Goal: Complete application form

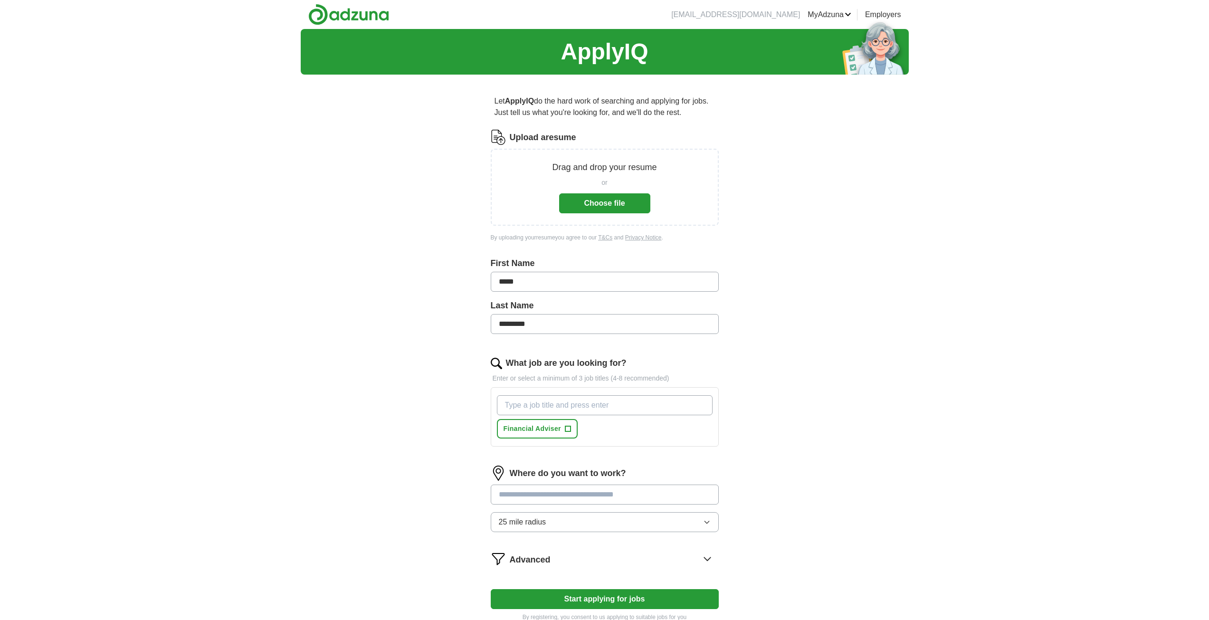
drag, startPoint x: 562, startPoint y: 215, endPoint x: 373, endPoint y: 219, distance: 189.1
click at [373, 219] on div "ApplyIQ Let ApplyIQ do the hard work of searching and applying for jobs. Just t…" at bounding box center [605, 339] width 608 height 620
click at [592, 202] on button "Choose file" at bounding box center [604, 203] width 91 height 20
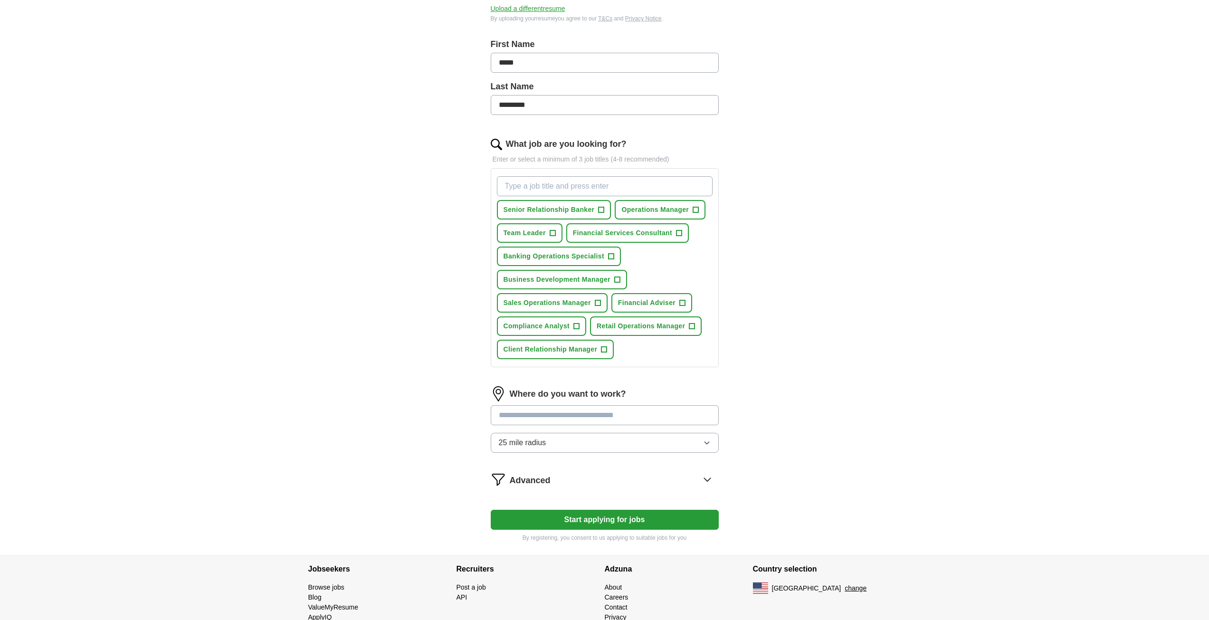
scroll to position [190, 0]
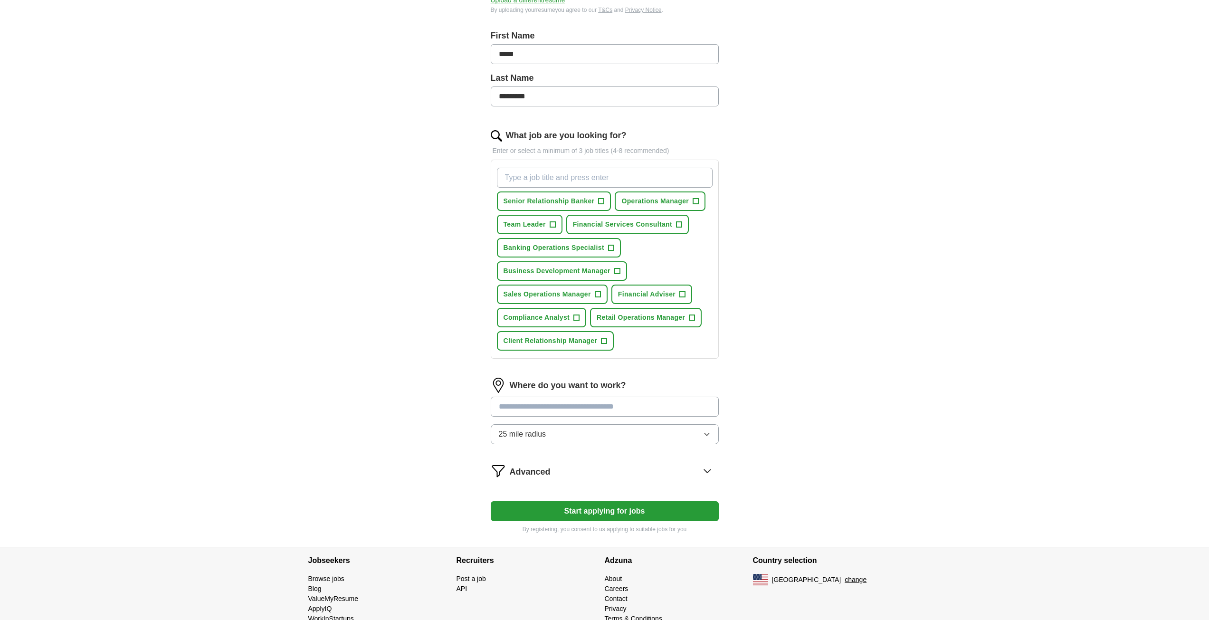
click at [564, 403] on input at bounding box center [605, 407] width 228 height 20
type input "*****"
click at [623, 410] on input "*****" at bounding box center [605, 407] width 228 height 20
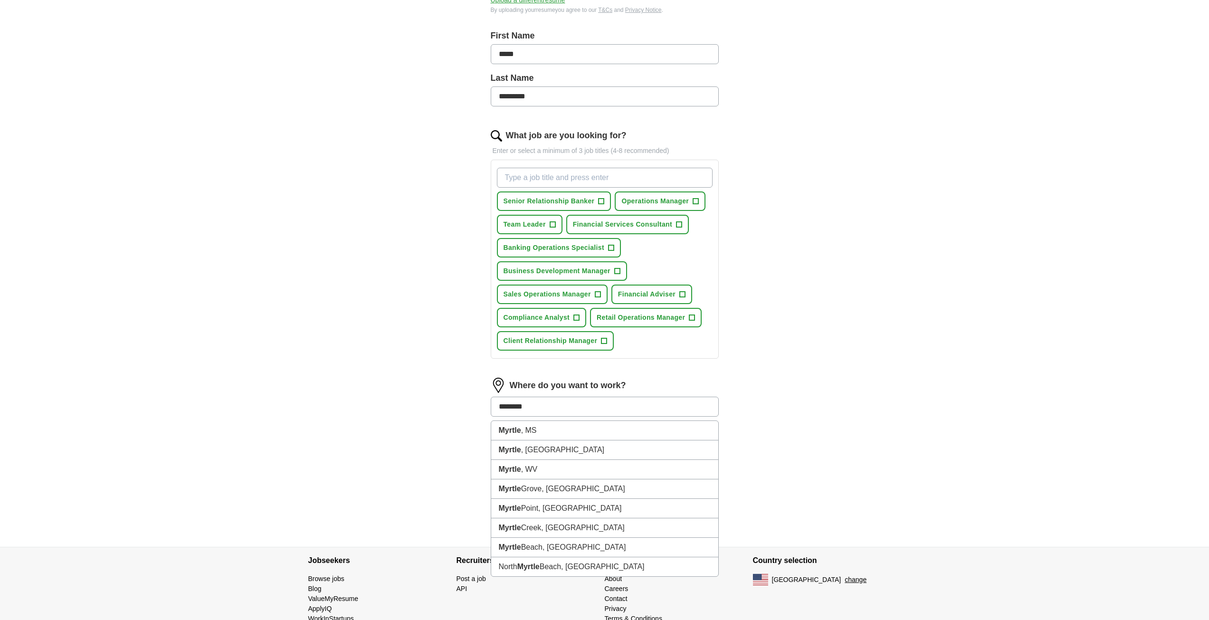
type input "*********"
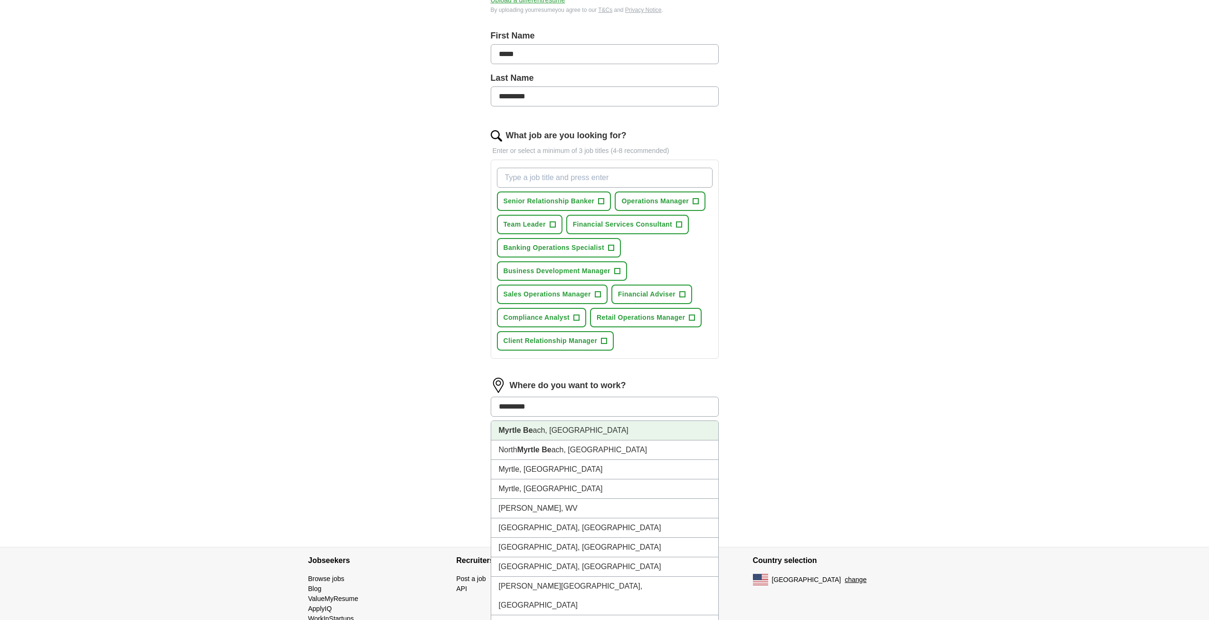
click at [594, 432] on li "Myrtle Be ach, [GEOGRAPHIC_DATA]" at bounding box center [604, 430] width 227 height 19
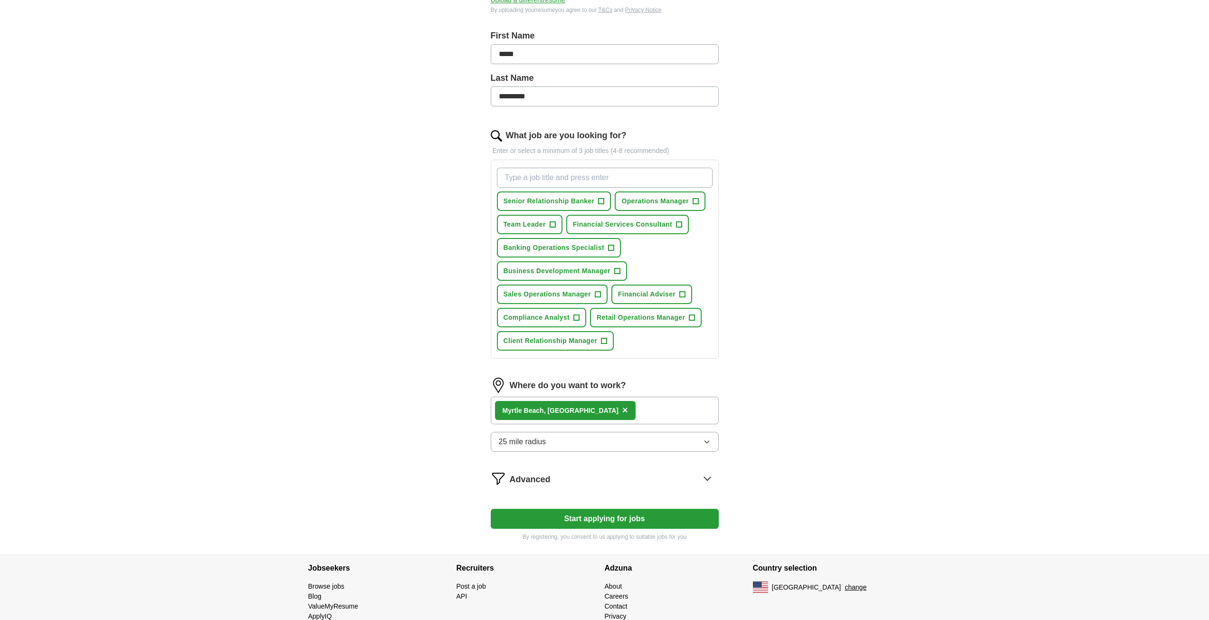
click at [616, 409] on div "Myrtle Be ach, [GEOGRAPHIC_DATA] ×" at bounding box center [605, 411] width 228 height 28
click at [611, 419] on div "Myrtle Be ach, [GEOGRAPHIC_DATA] ×" at bounding box center [605, 411] width 228 height 28
click at [605, 467] on form "Select a resume RESUME.pdf [DATE] 15:07 Upload a different resume By uploading …" at bounding box center [605, 240] width 228 height 601
click at [613, 476] on div "Advanced" at bounding box center [614, 478] width 209 height 15
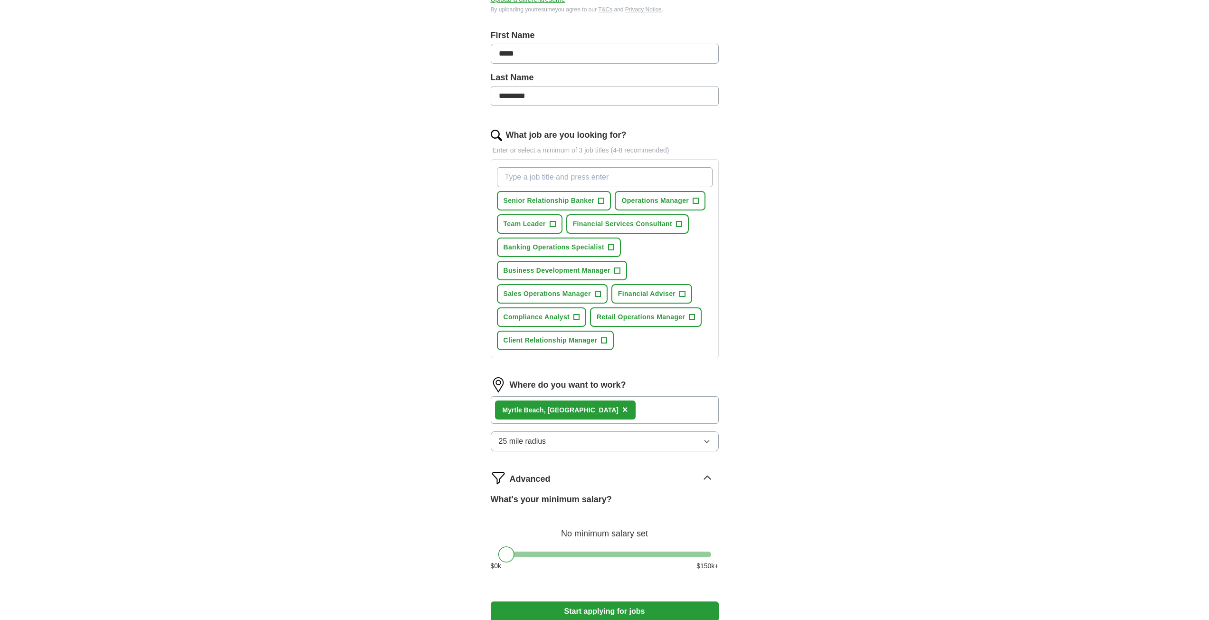
scroll to position [285, 0]
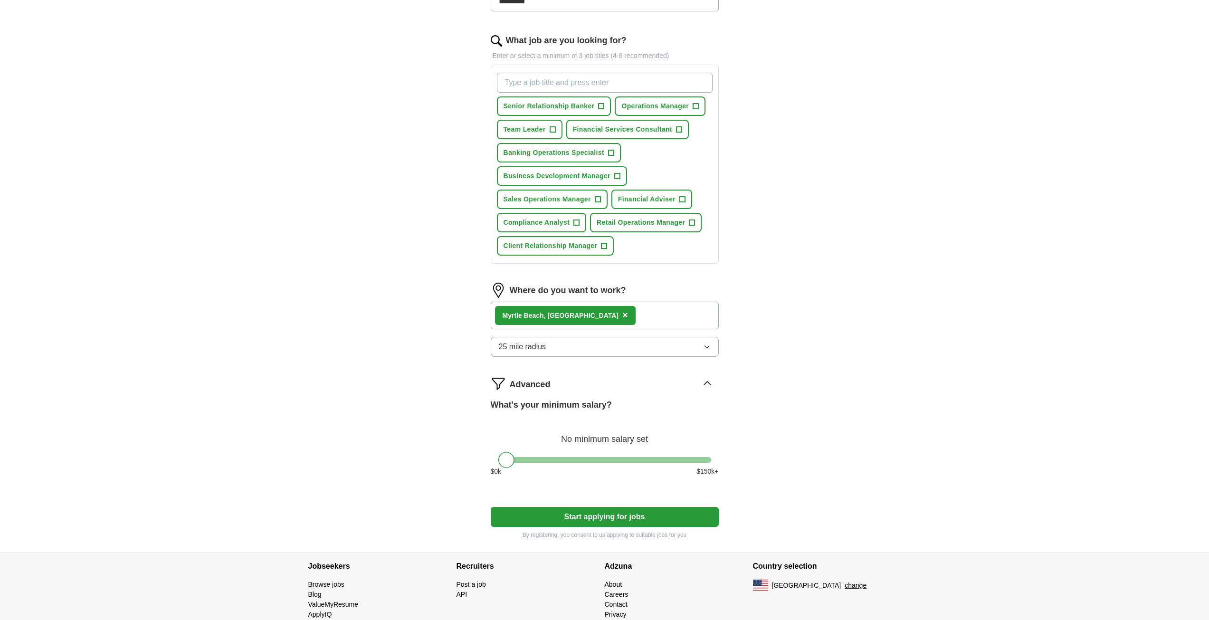
click at [614, 512] on button "Start applying for jobs" at bounding box center [605, 517] width 228 height 20
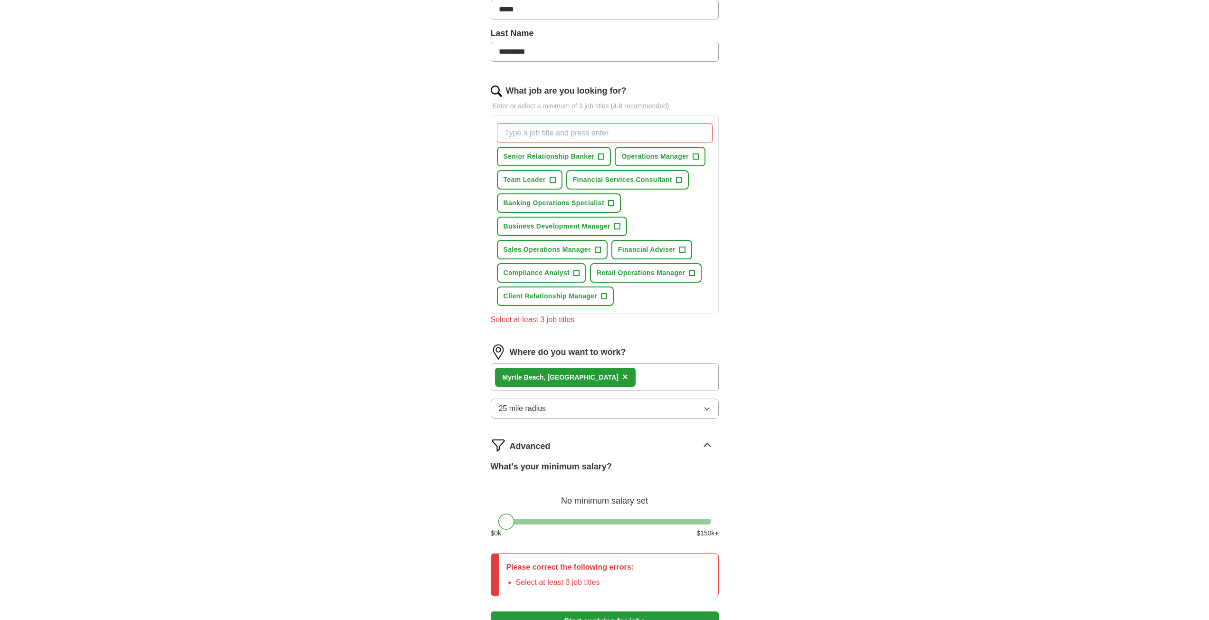
scroll to position [95, 0]
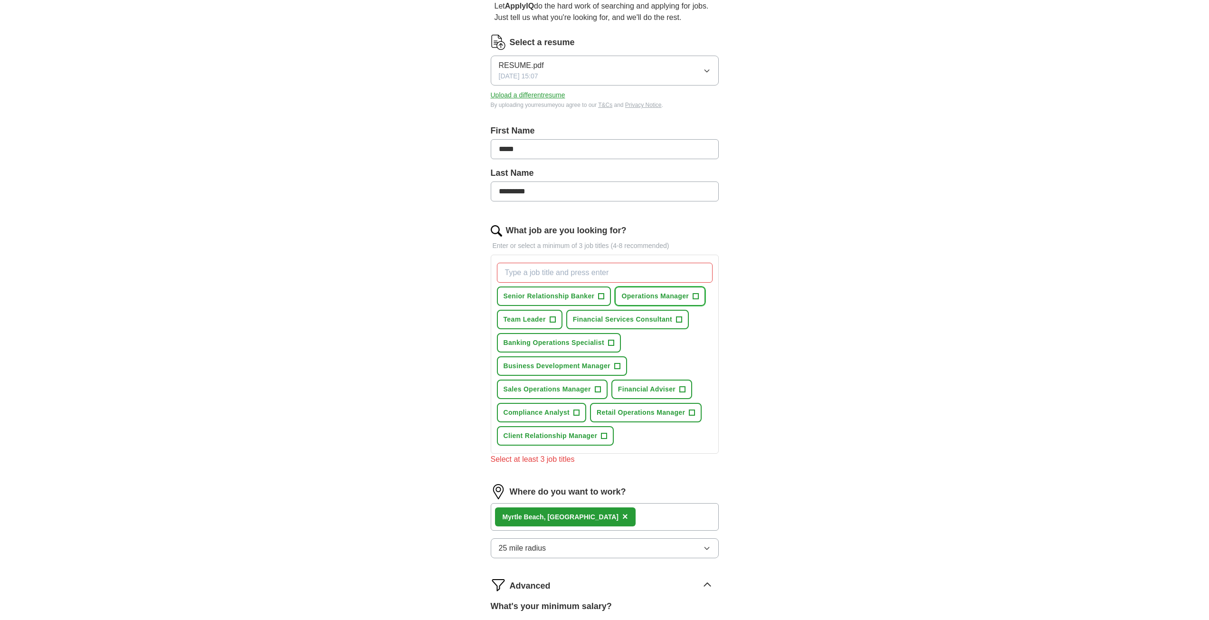
click at [701, 298] on button "Operations Manager +" at bounding box center [660, 295] width 91 height 19
click at [553, 321] on span "+" at bounding box center [553, 320] width 6 height 8
click at [678, 319] on span "+" at bounding box center [679, 320] width 6 height 8
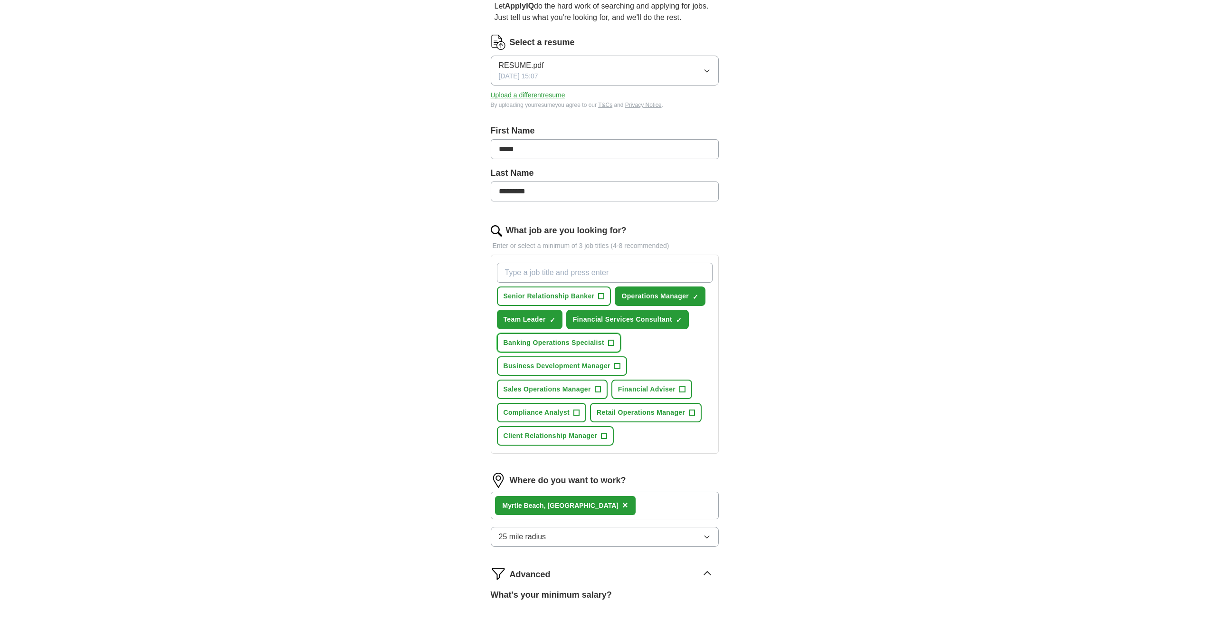
click at [594, 344] on span "Banking Operations Specialist" at bounding box center [554, 343] width 101 height 10
click at [601, 366] on span "Business Development Manager" at bounding box center [557, 366] width 107 height 10
click at [589, 391] on span "Sales Operations Manager" at bounding box center [547, 389] width 87 height 10
click at [649, 391] on span "Financial Adviser" at bounding box center [646, 389] width 57 height 10
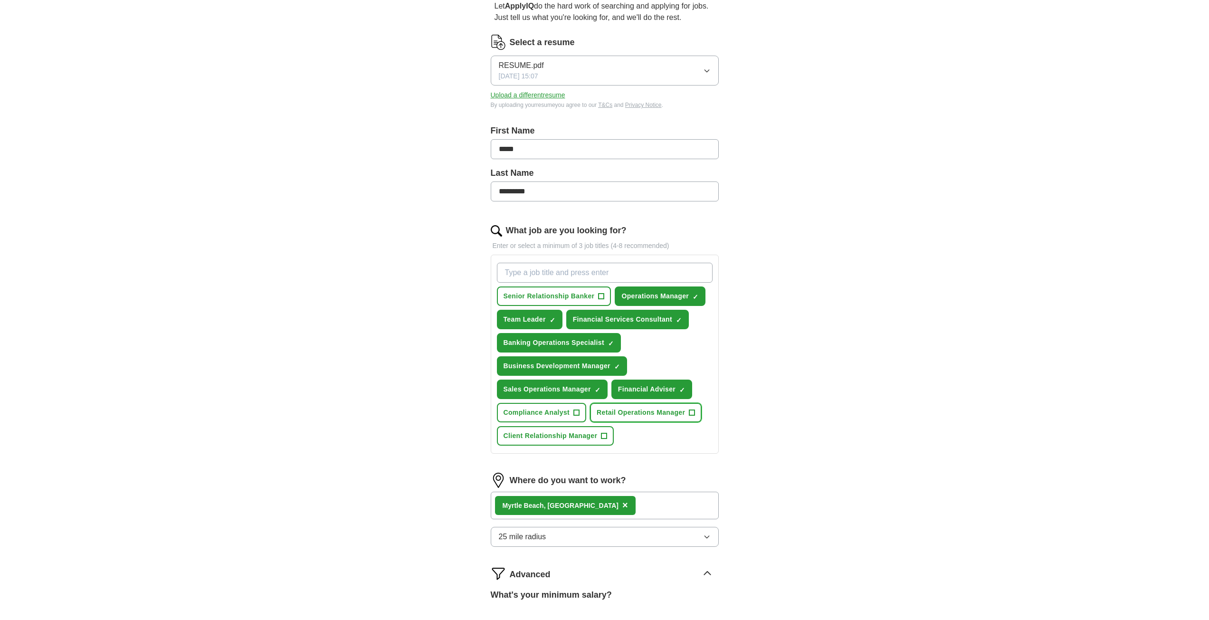
click at [612, 417] on span "Retail Operations Manager" at bounding box center [641, 413] width 88 height 10
click at [543, 416] on span "Compliance Analyst" at bounding box center [537, 413] width 67 height 10
click at [557, 436] on span "Client Relationship Manager" at bounding box center [551, 436] width 94 height 10
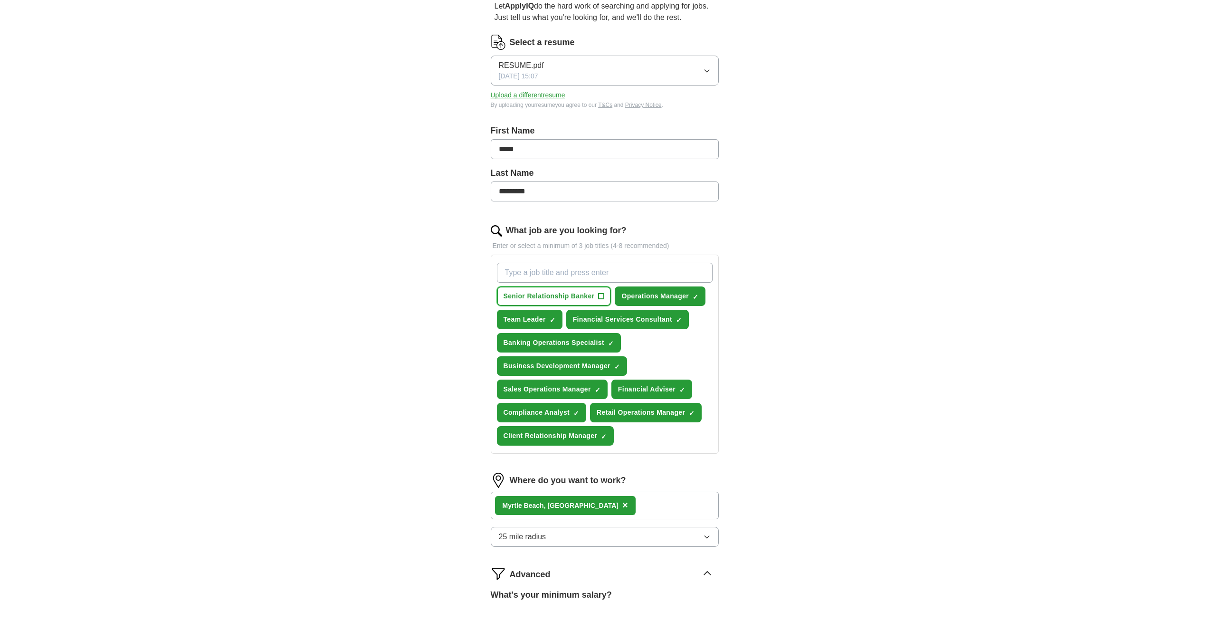
click at [557, 295] on span "Senior Relationship Banker" at bounding box center [549, 296] width 91 height 10
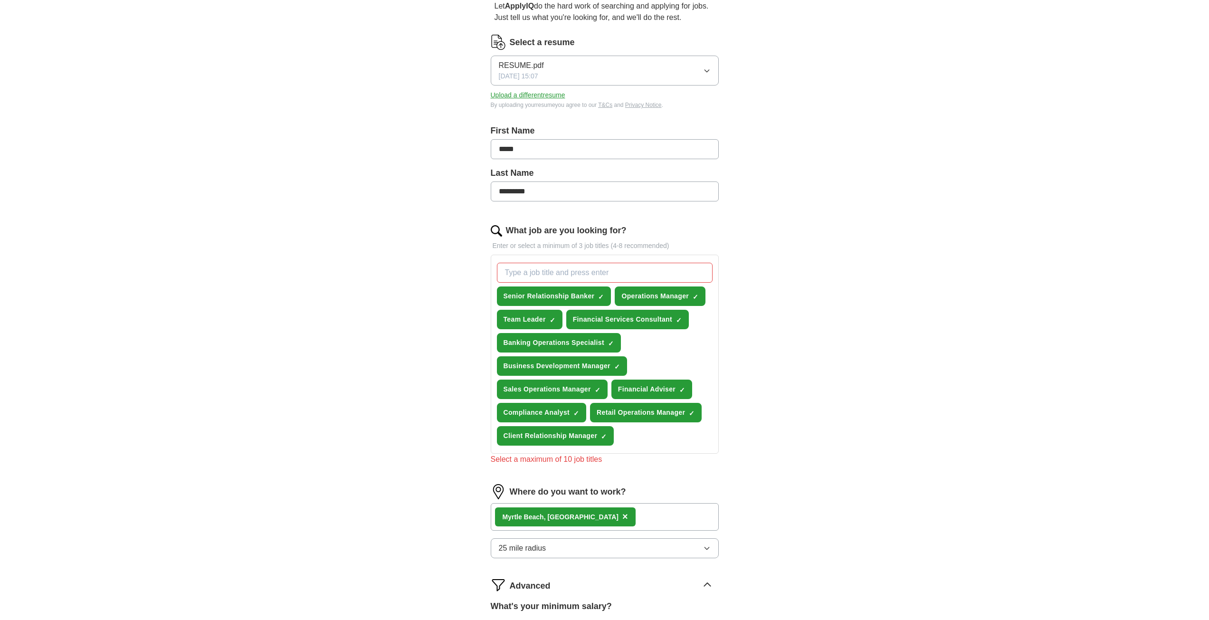
click at [565, 267] on input "What job are you looking for?" at bounding box center [605, 273] width 216 height 20
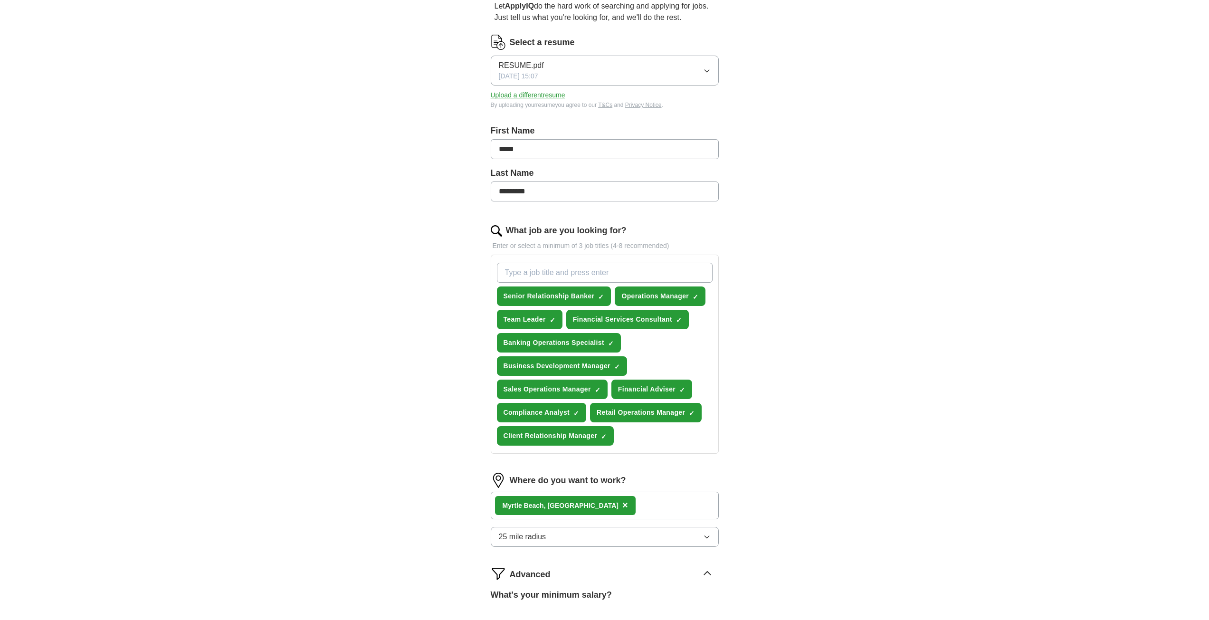
click at [565, 276] on input "What job are you looking for?" at bounding box center [605, 273] width 216 height 20
type input "t"
type input "Relationship banker"
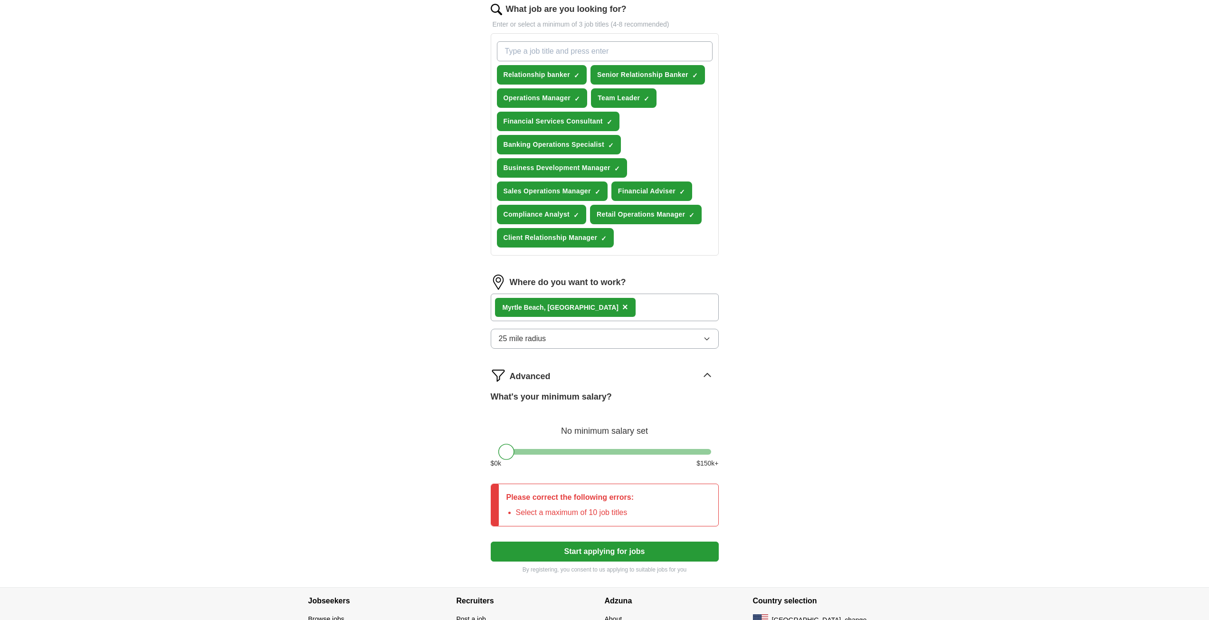
scroll to position [380, 0]
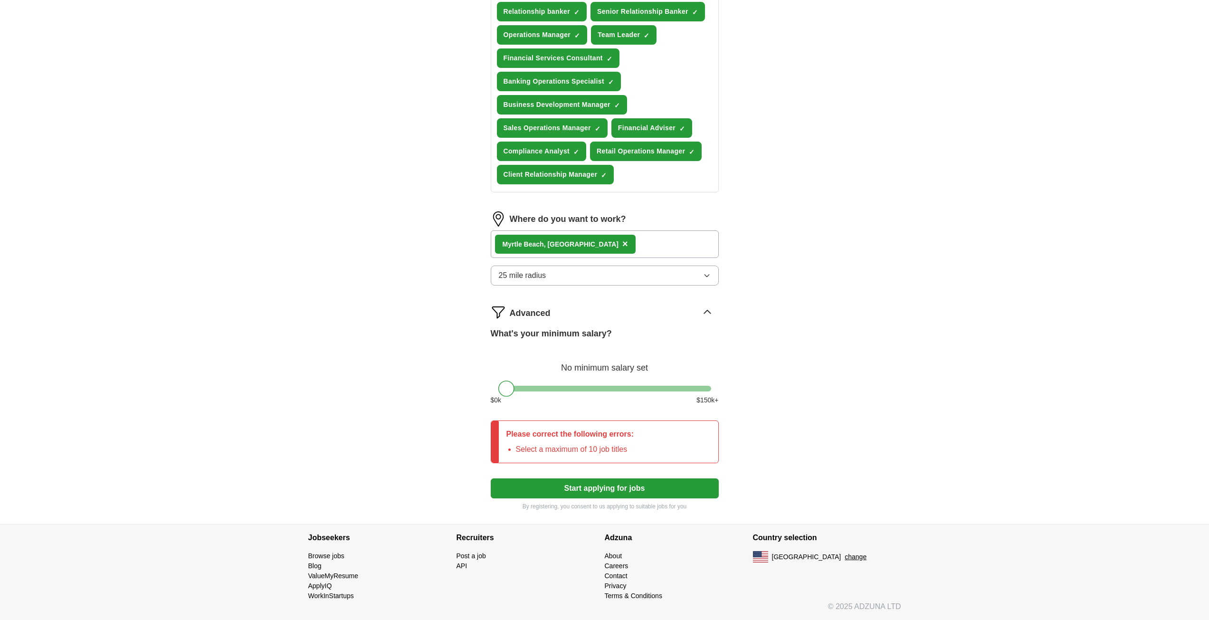
click at [558, 495] on button "Start applying for jobs" at bounding box center [605, 488] width 228 height 20
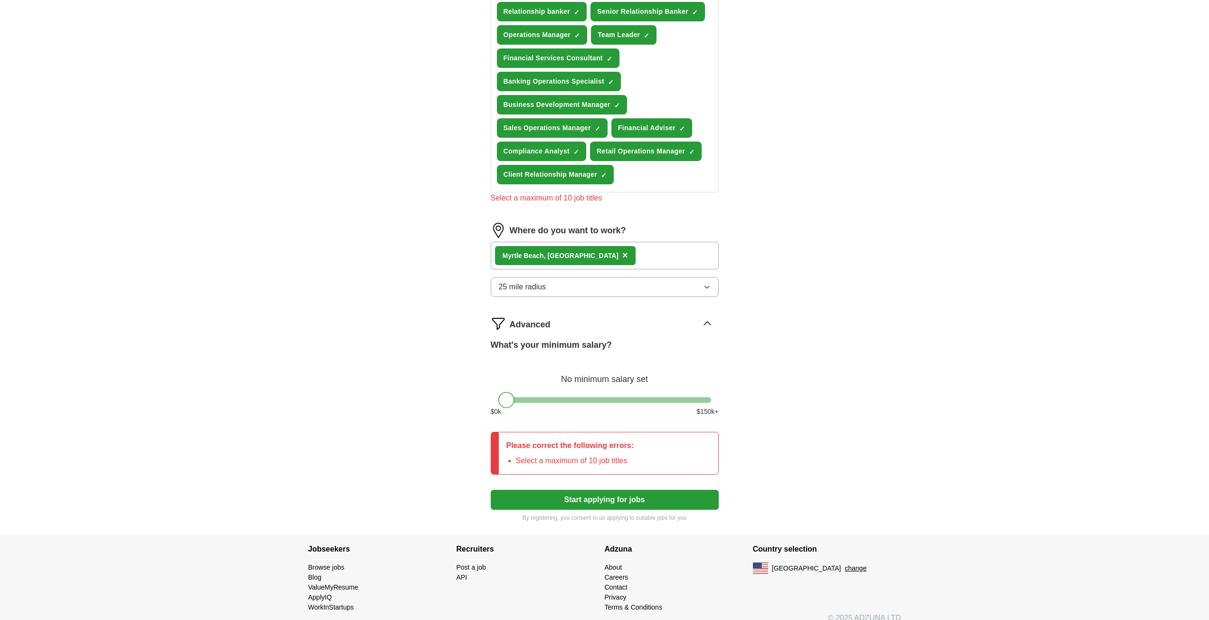
click at [558, 495] on button "Start applying for jobs" at bounding box center [605, 500] width 228 height 20
drag, startPoint x: 516, startPoint y: 400, endPoint x: 500, endPoint y: 457, distance: 60.0
click at [487, 414] on div "Let ApplyIQ do the hard work of searching and applying for jobs. Just tell us w…" at bounding box center [605, 119] width 304 height 833
click at [562, 498] on button "Start applying for jobs" at bounding box center [605, 500] width 228 height 20
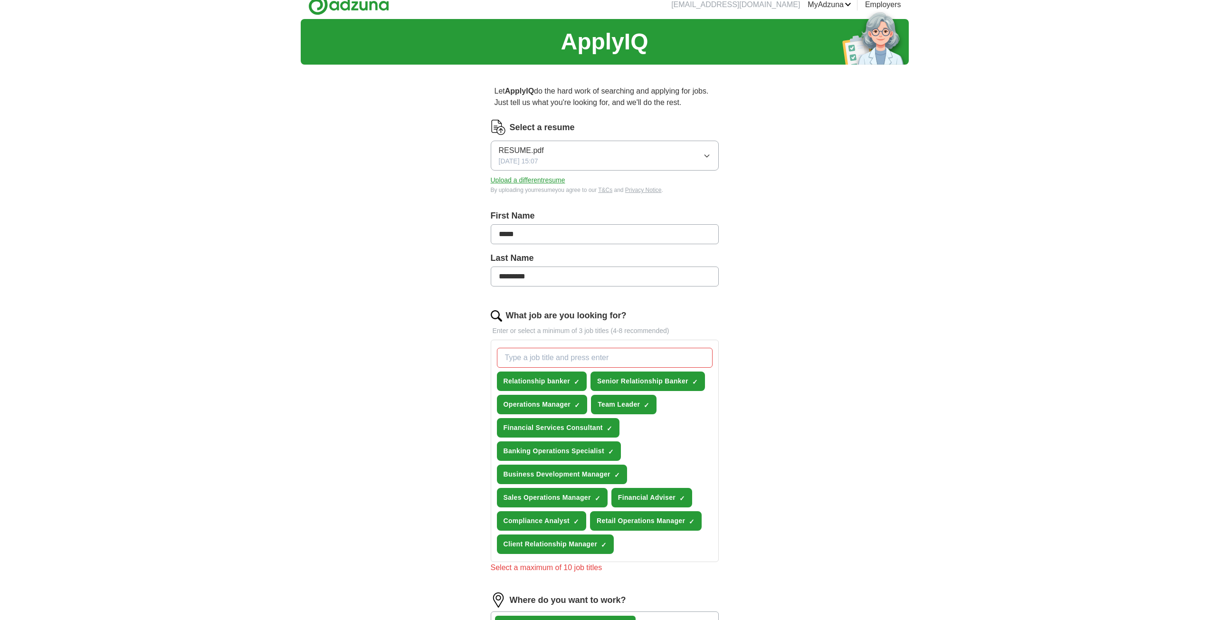
scroll to position [0, 0]
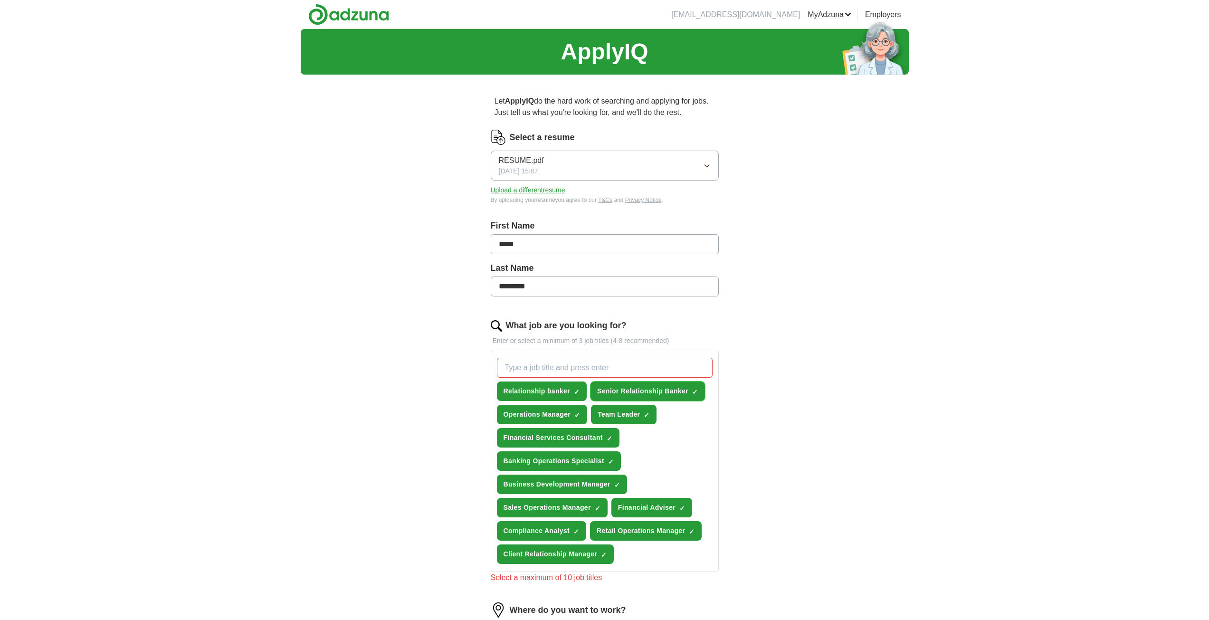
click at [644, 390] on span "Senior Relationship Banker" at bounding box center [642, 391] width 91 height 10
click at [0, 0] on span "×" at bounding box center [0, 0] width 0 height 0
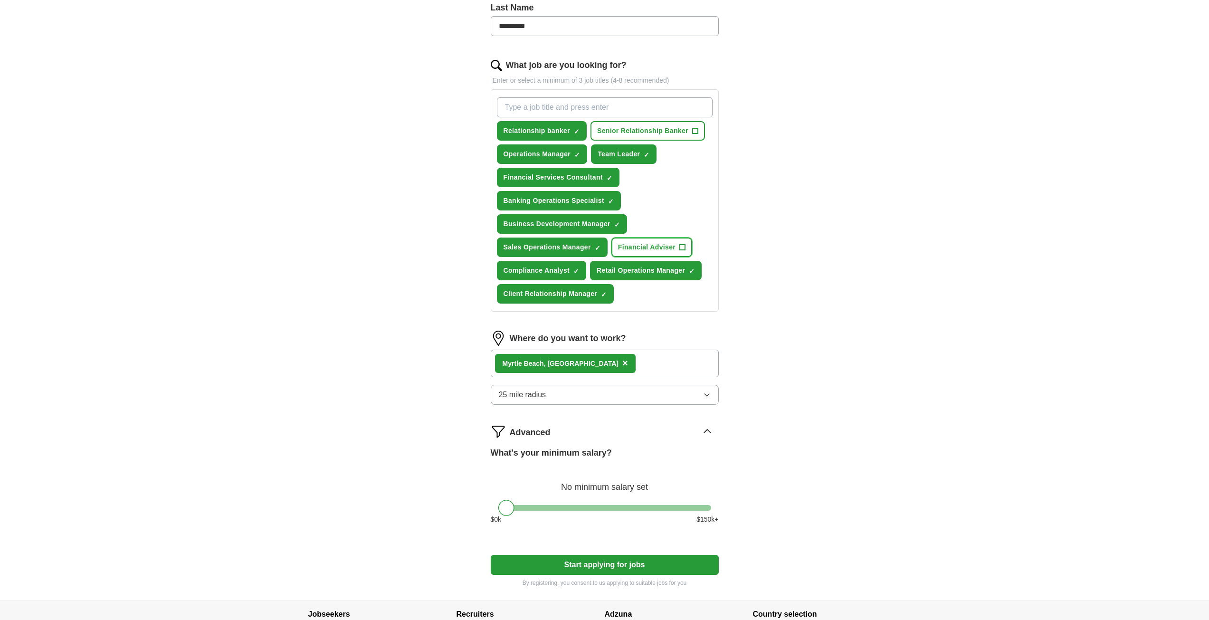
scroll to position [285, 0]
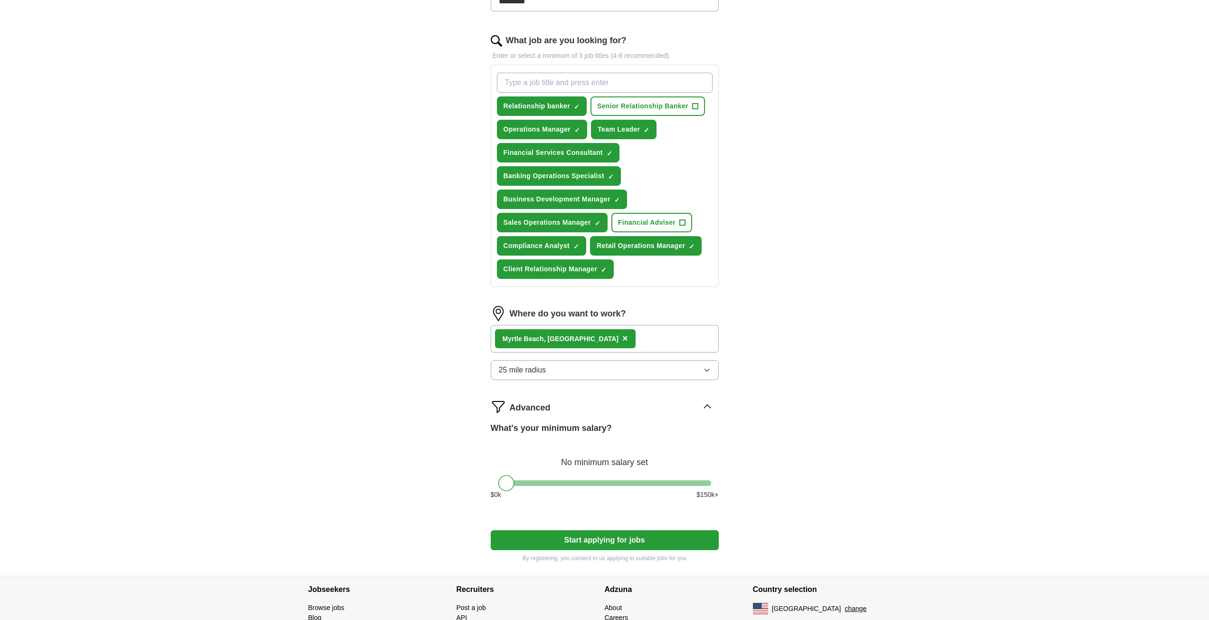
click at [591, 540] on button "Start applying for jobs" at bounding box center [605, 540] width 228 height 20
select select "**"
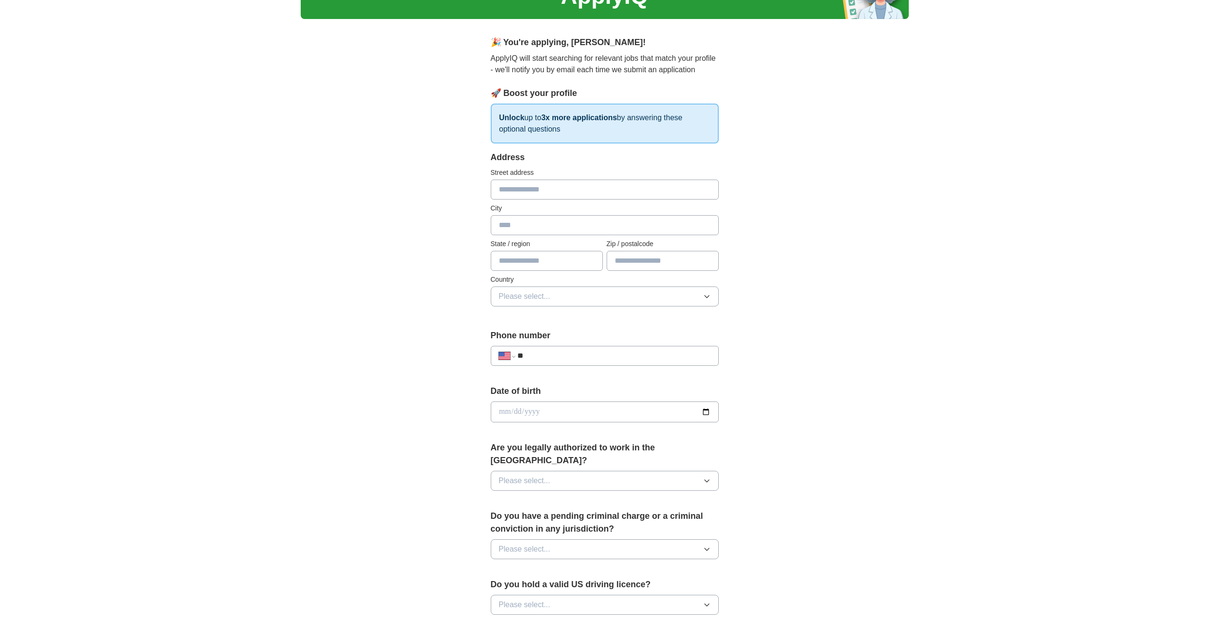
scroll to position [0, 0]
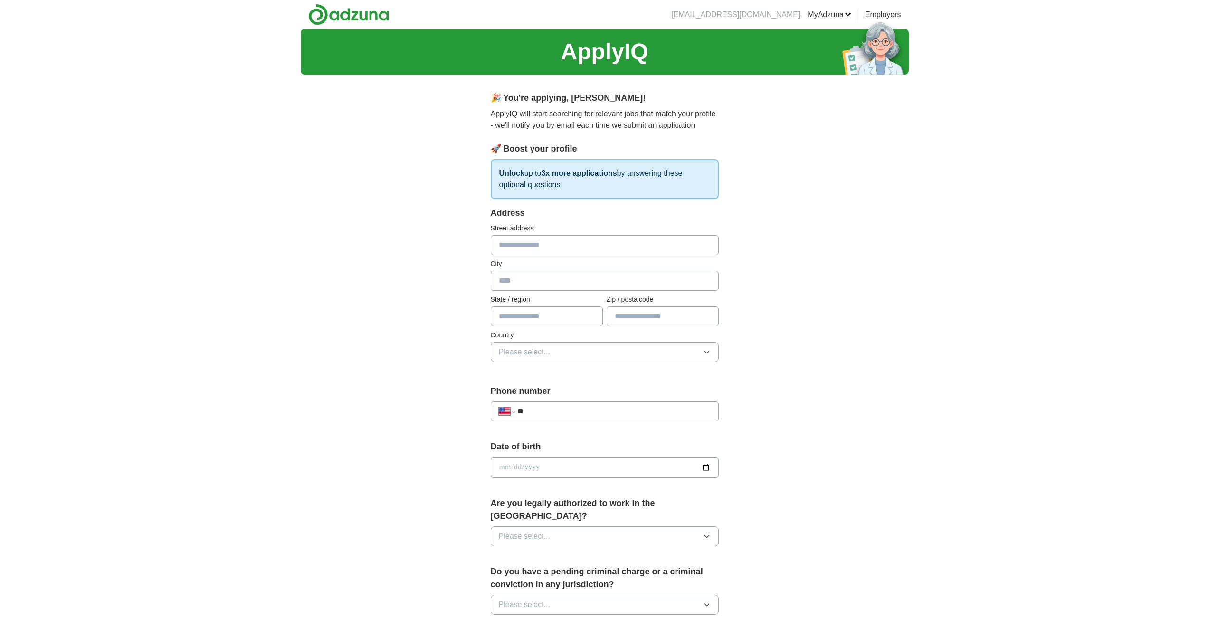
click at [539, 248] on input "text" at bounding box center [605, 245] width 228 height 20
type input "**********"
type input "**"
type input "*****"
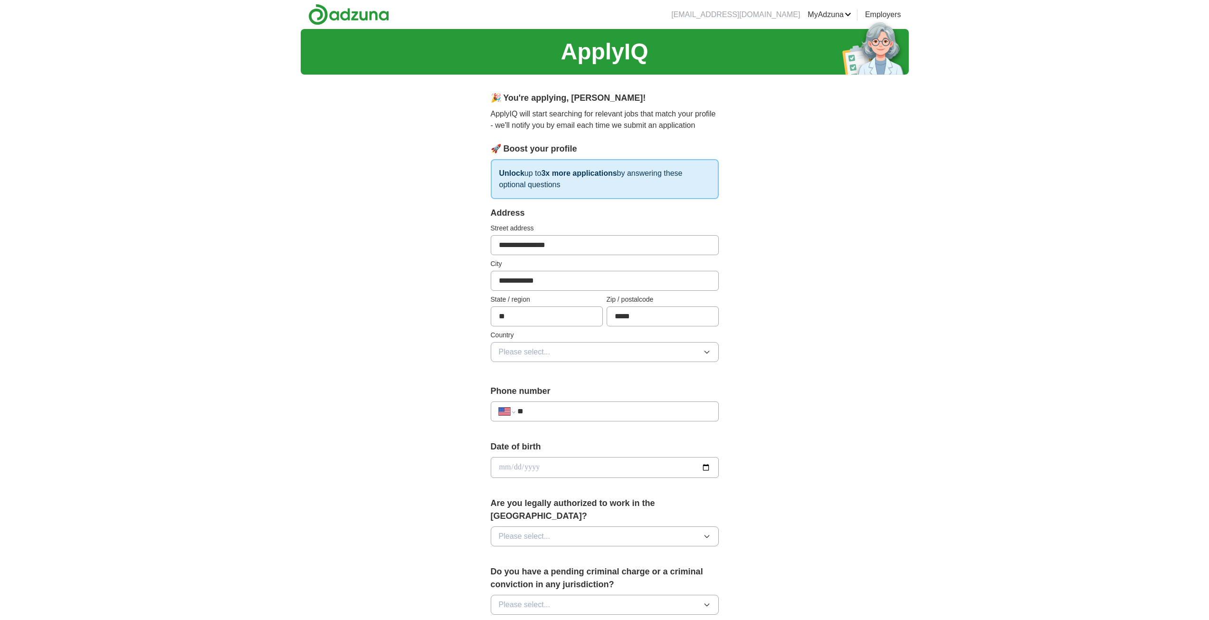
click at [518, 356] on span "Please select..." at bounding box center [525, 351] width 52 height 11
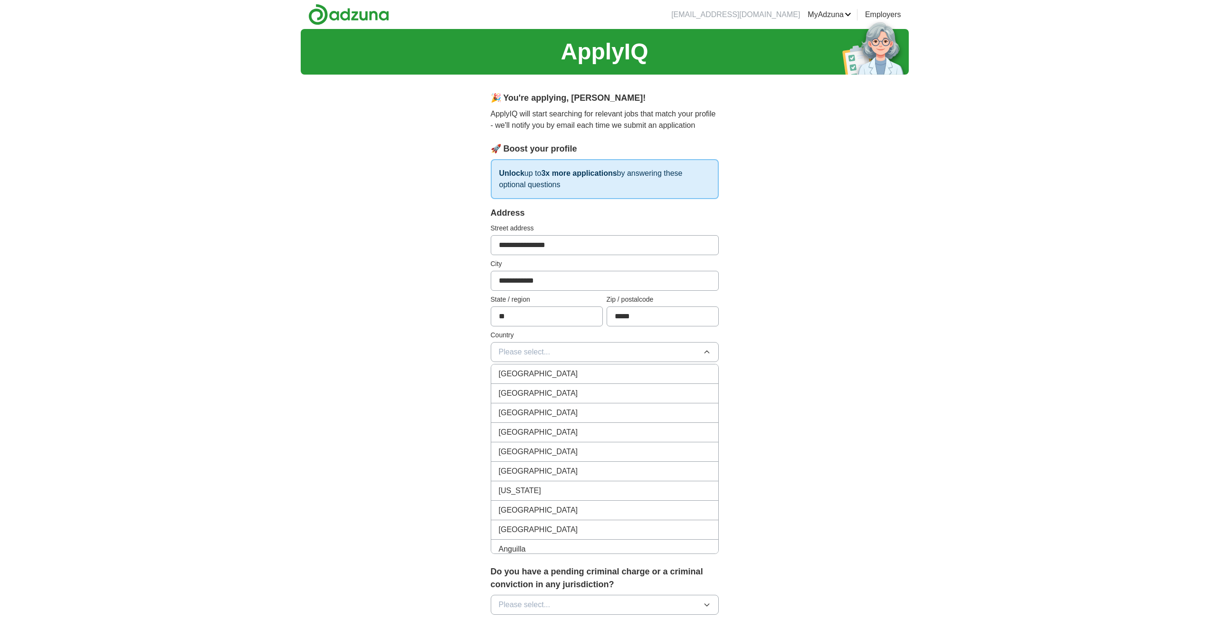
click at [541, 385] on li "[GEOGRAPHIC_DATA]" at bounding box center [604, 393] width 227 height 19
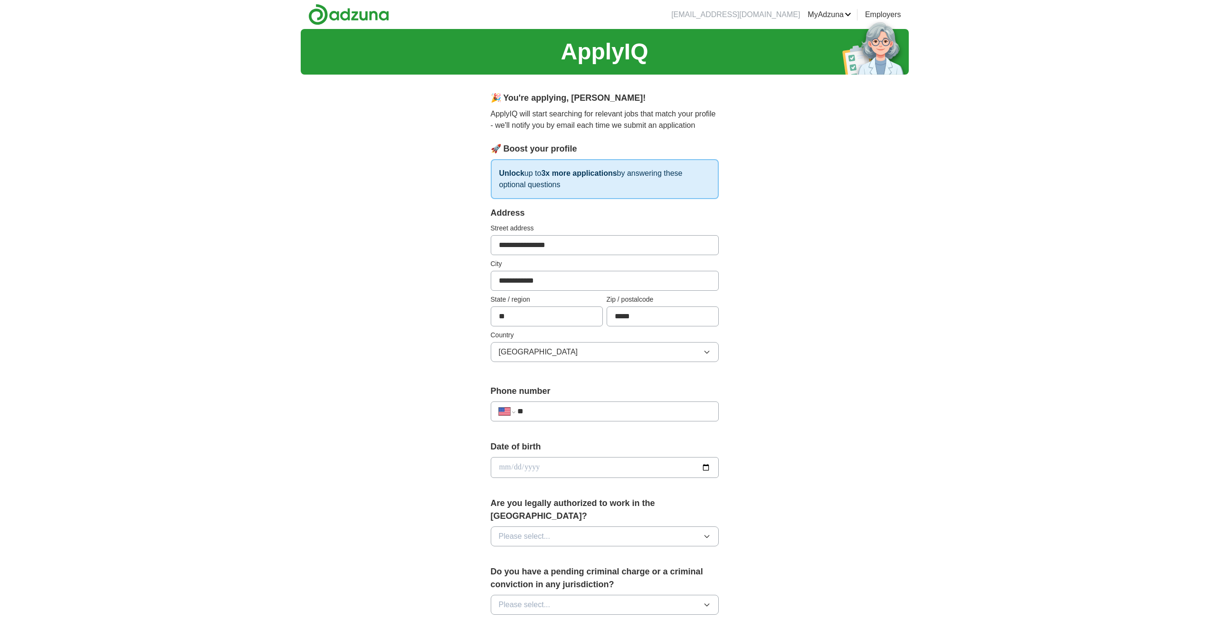
click at [558, 417] on div "**********" at bounding box center [605, 411] width 228 height 20
click at [560, 415] on input "**" at bounding box center [613, 411] width 193 height 11
type input "**********"
click at [562, 462] on input "date" at bounding box center [605, 467] width 228 height 21
click at [713, 467] on input "date" at bounding box center [605, 467] width 228 height 21
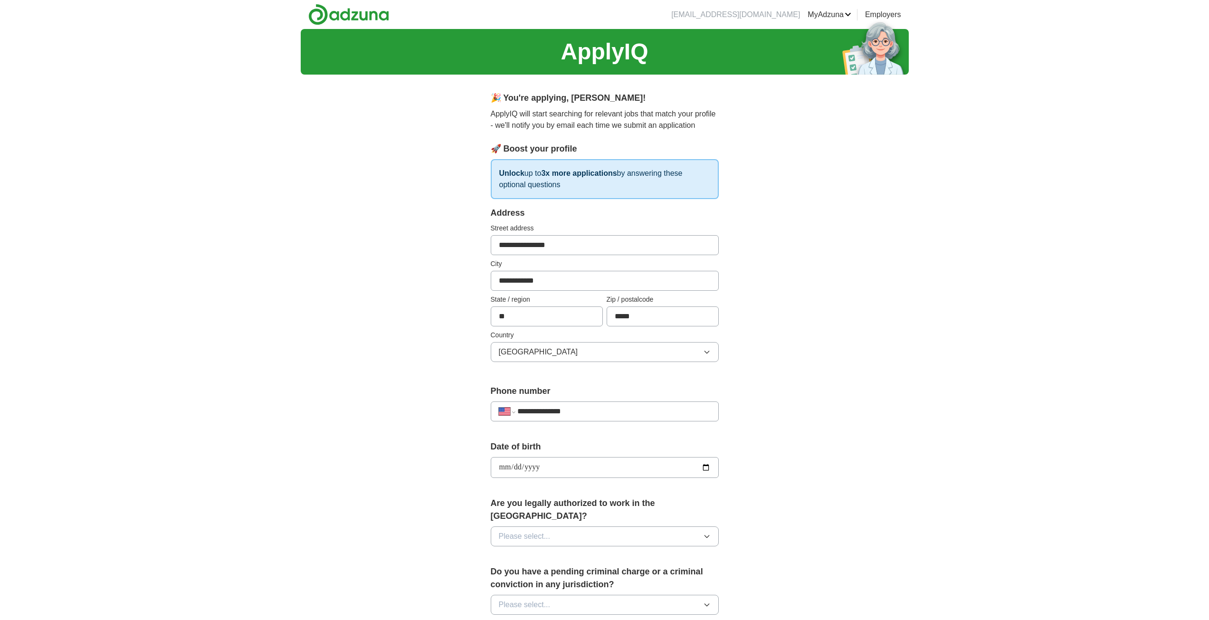
type input "**********"
click at [504, 467] on input "date" at bounding box center [605, 467] width 228 height 21
click at [535, 470] on input "date" at bounding box center [605, 467] width 228 height 21
type input "**********"
click at [585, 528] on button "Please select..." at bounding box center [605, 536] width 228 height 20
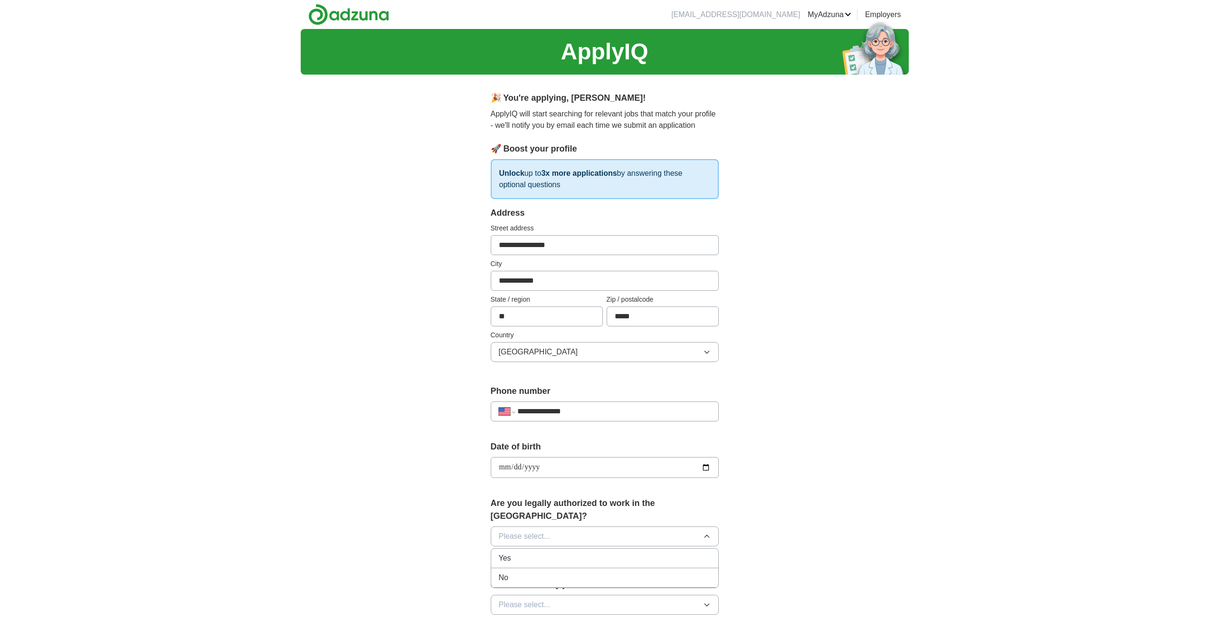
click at [536, 552] on div "Yes" at bounding box center [605, 557] width 212 height 11
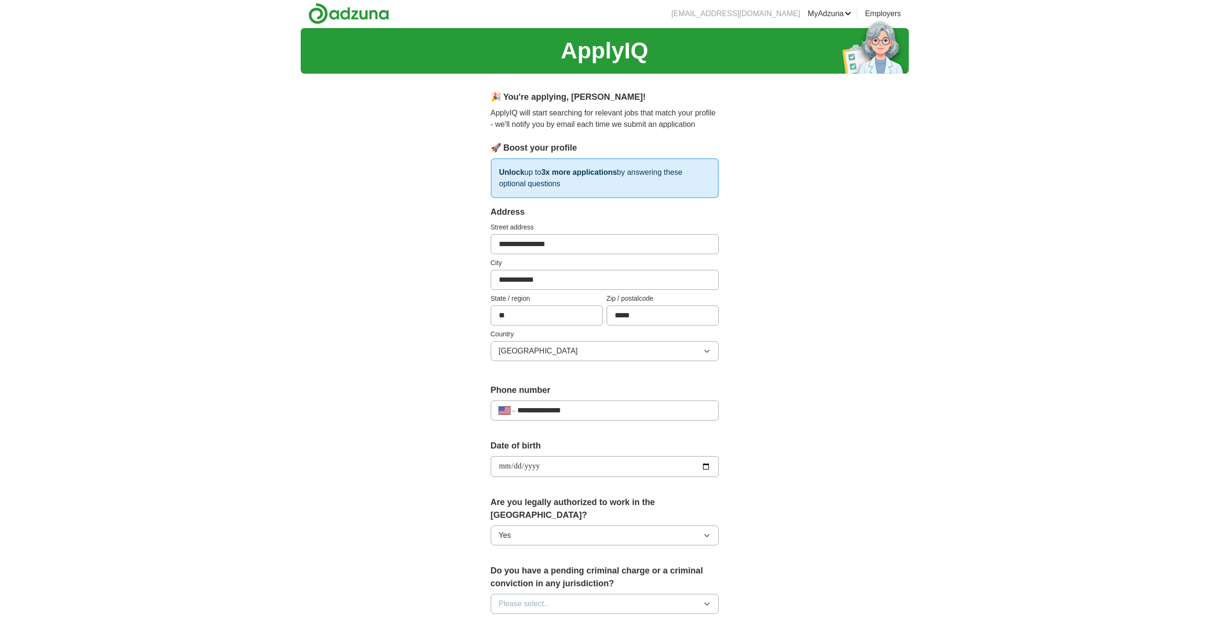
scroll to position [95, 0]
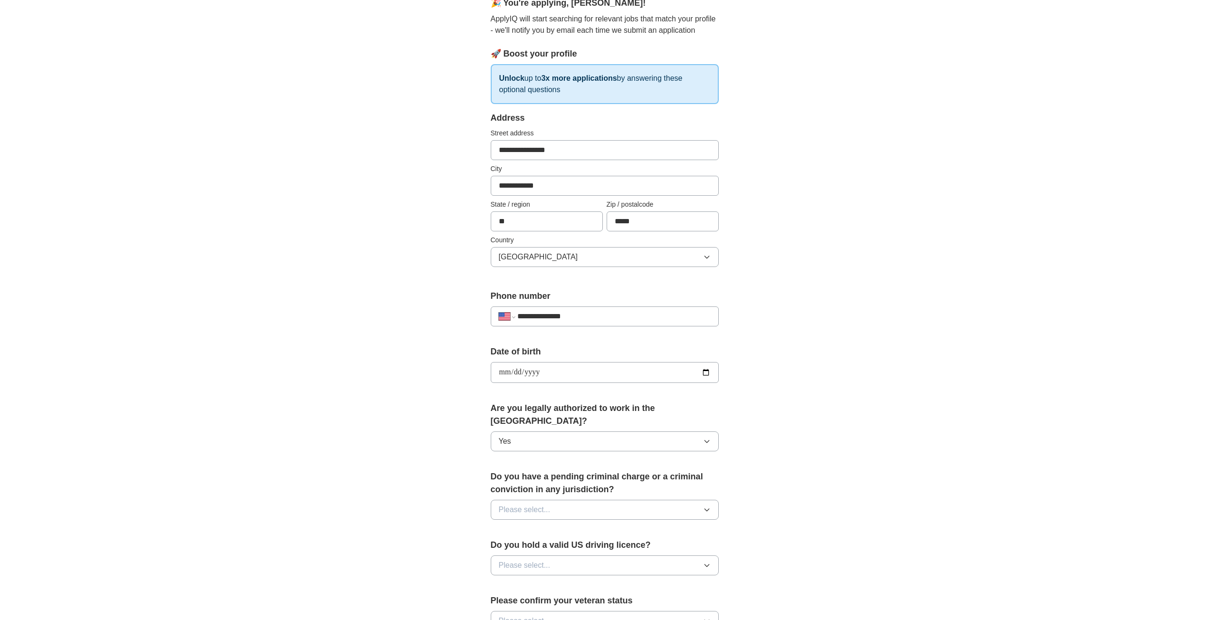
click at [577, 500] on button "Please select..." at bounding box center [605, 510] width 228 height 20
click at [569, 545] on div "No" at bounding box center [605, 550] width 212 height 11
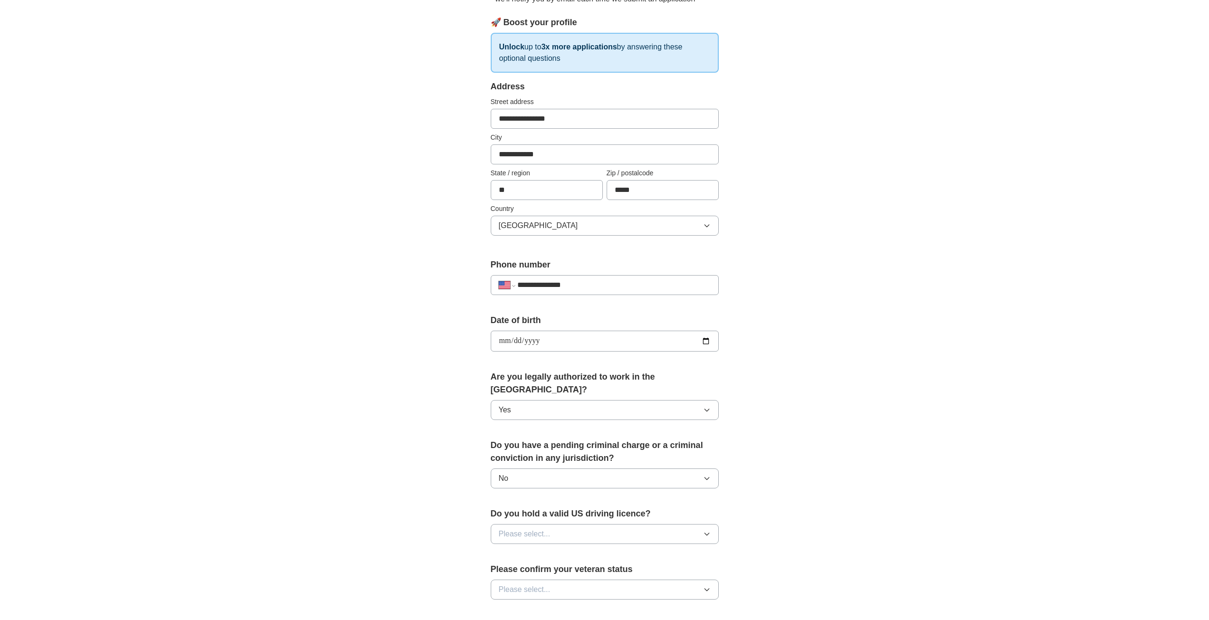
scroll to position [190, 0]
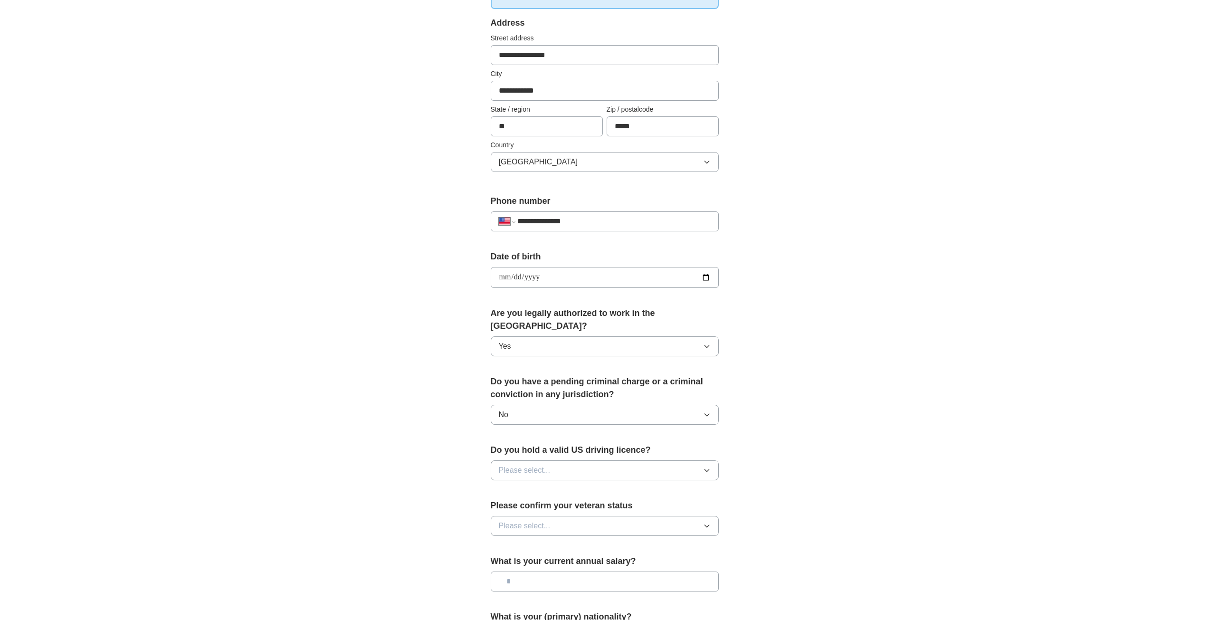
click at [582, 460] on button "Please select..." at bounding box center [605, 470] width 228 height 20
click at [576, 486] on div "Yes" at bounding box center [605, 491] width 212 height 11
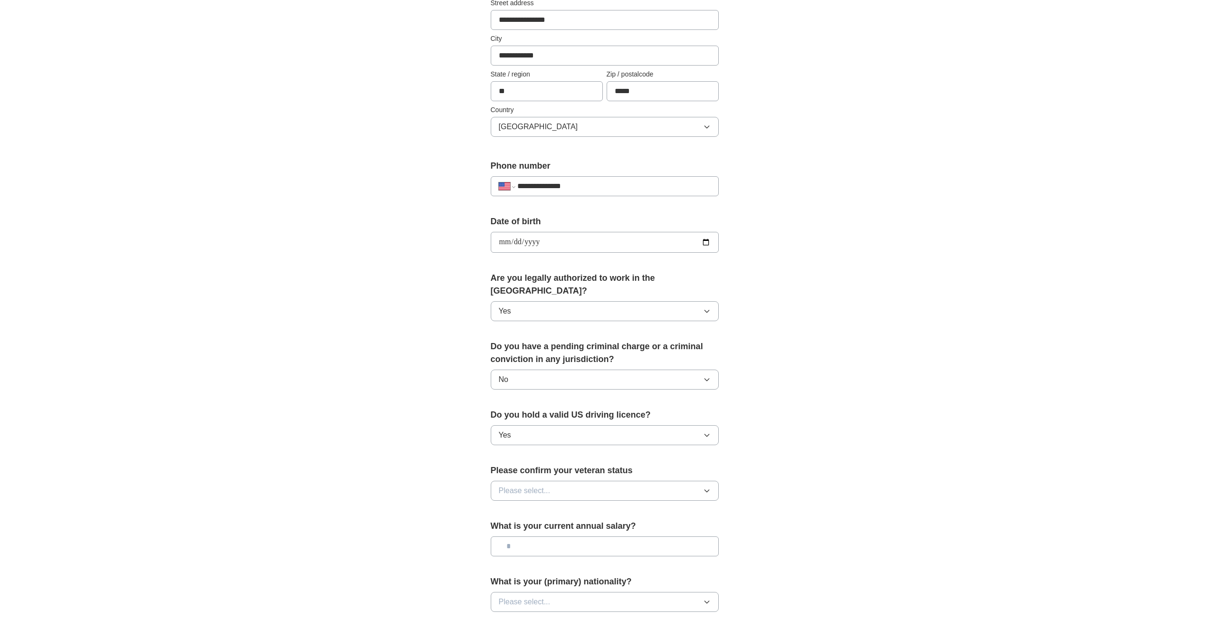
scroll to position [285, 0]
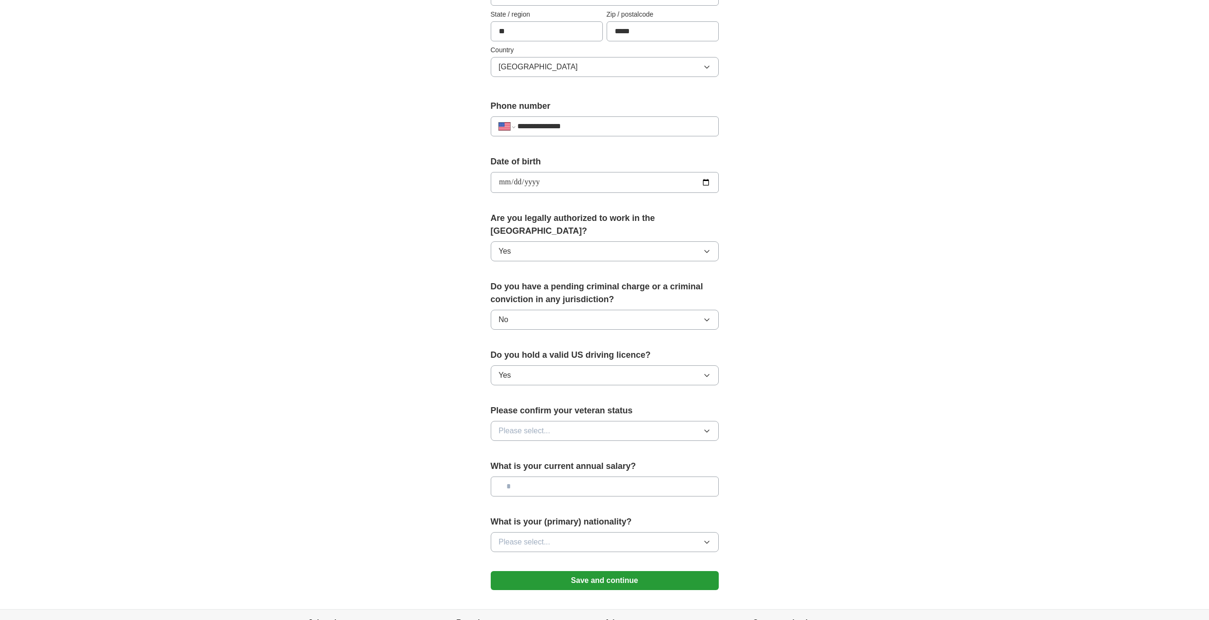
click at [592, 427] on button "Please select..." at bounding box center [605, 431] width 228 height 20
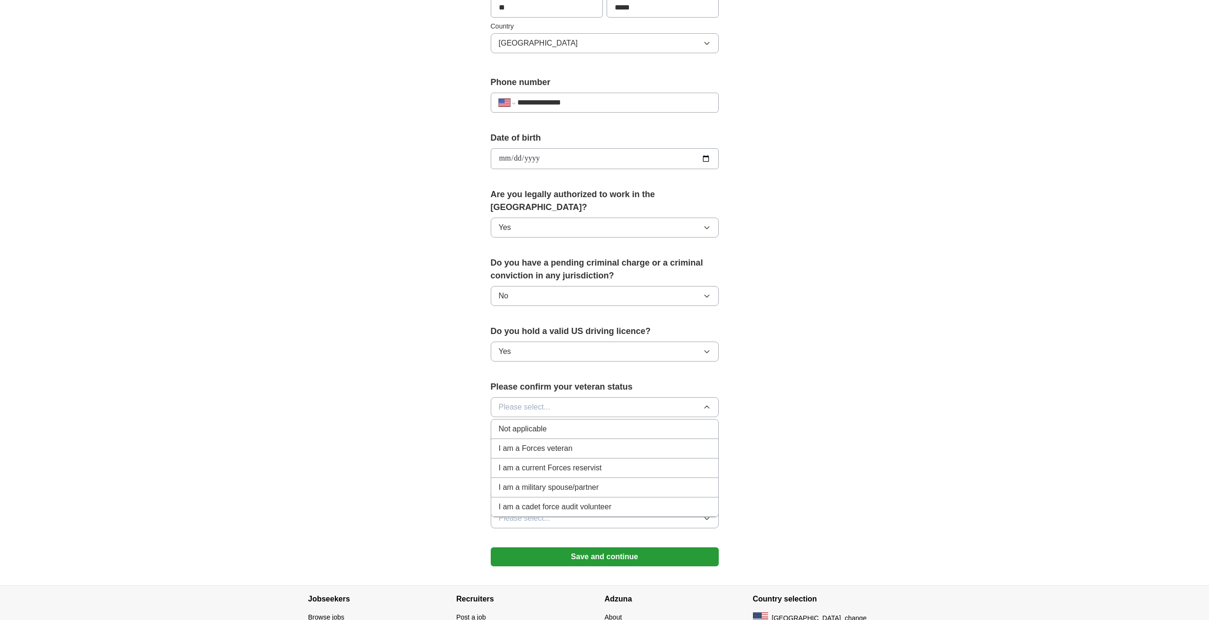
scroll to position [357, 0]
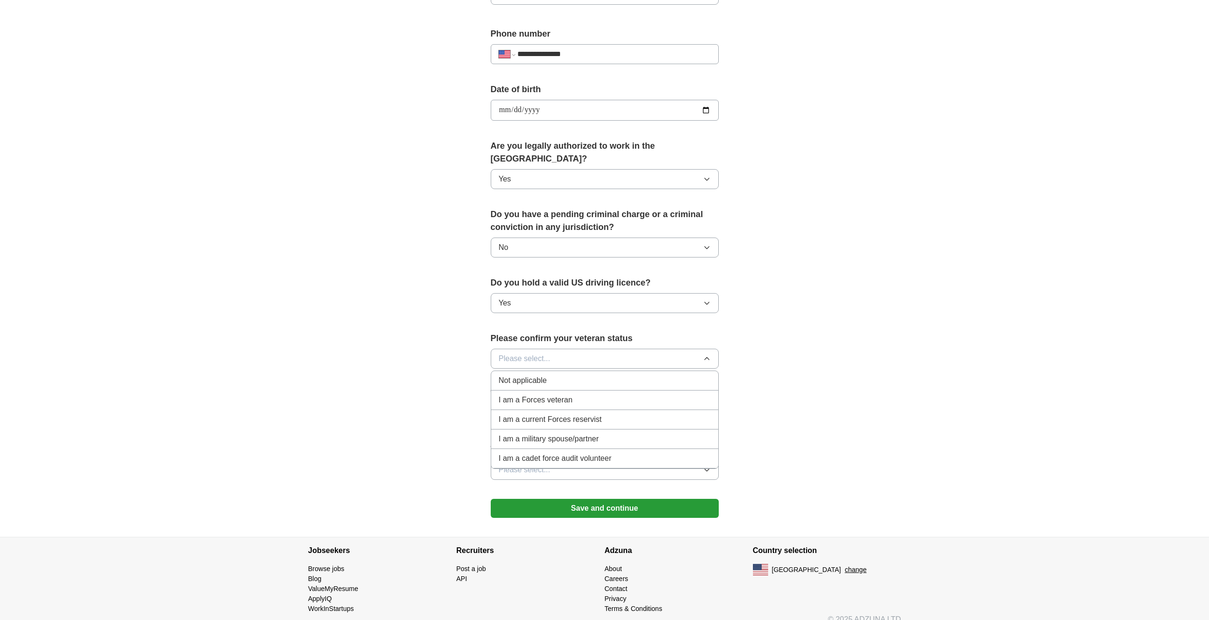
click at [546, 375] on span "Not applicable" at bounding box center [523, 380] width 48 height 11
click at [553, 404] on input "text" at bounding box center [605, 414] width 228 height 20
type input "**"
type input "*******"
click at [538, 464] on span "Please select..." at bounding box center [525, 469] width 52 height 11
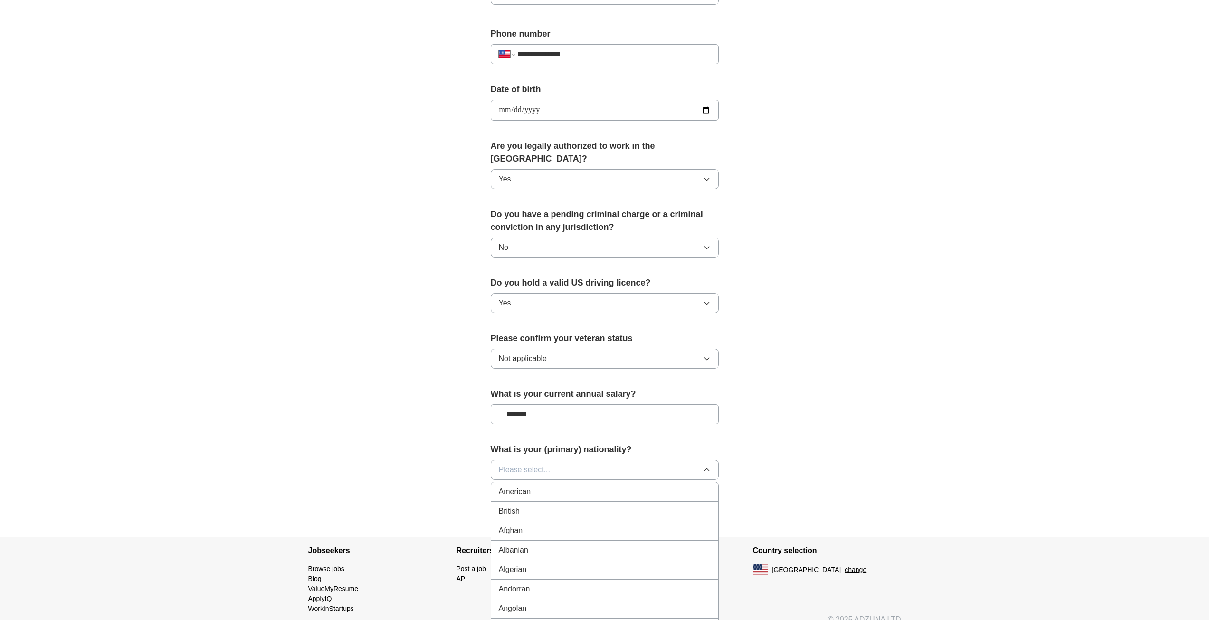
click at [528, 486] on span "American" at bounding box center [515, 491] width 32 height 11
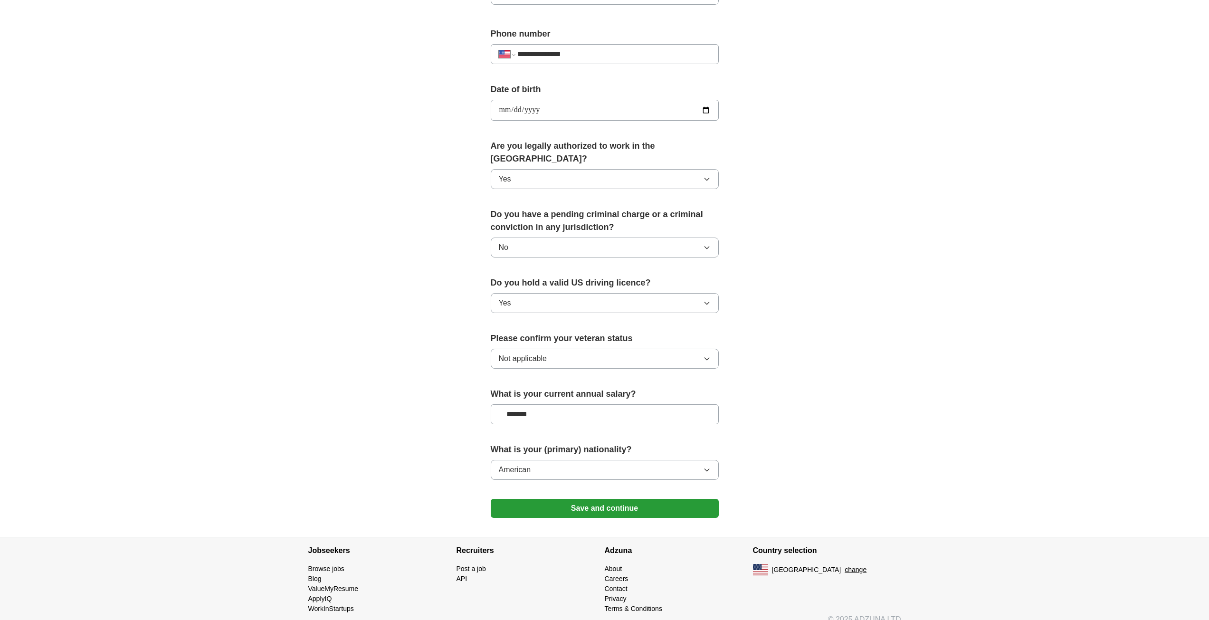
click at [547, 499] on button "Save and continue" at bounding box center [605, 508] width 228 height 19
